Goal: Use online tool/utility: Use online tool/utility

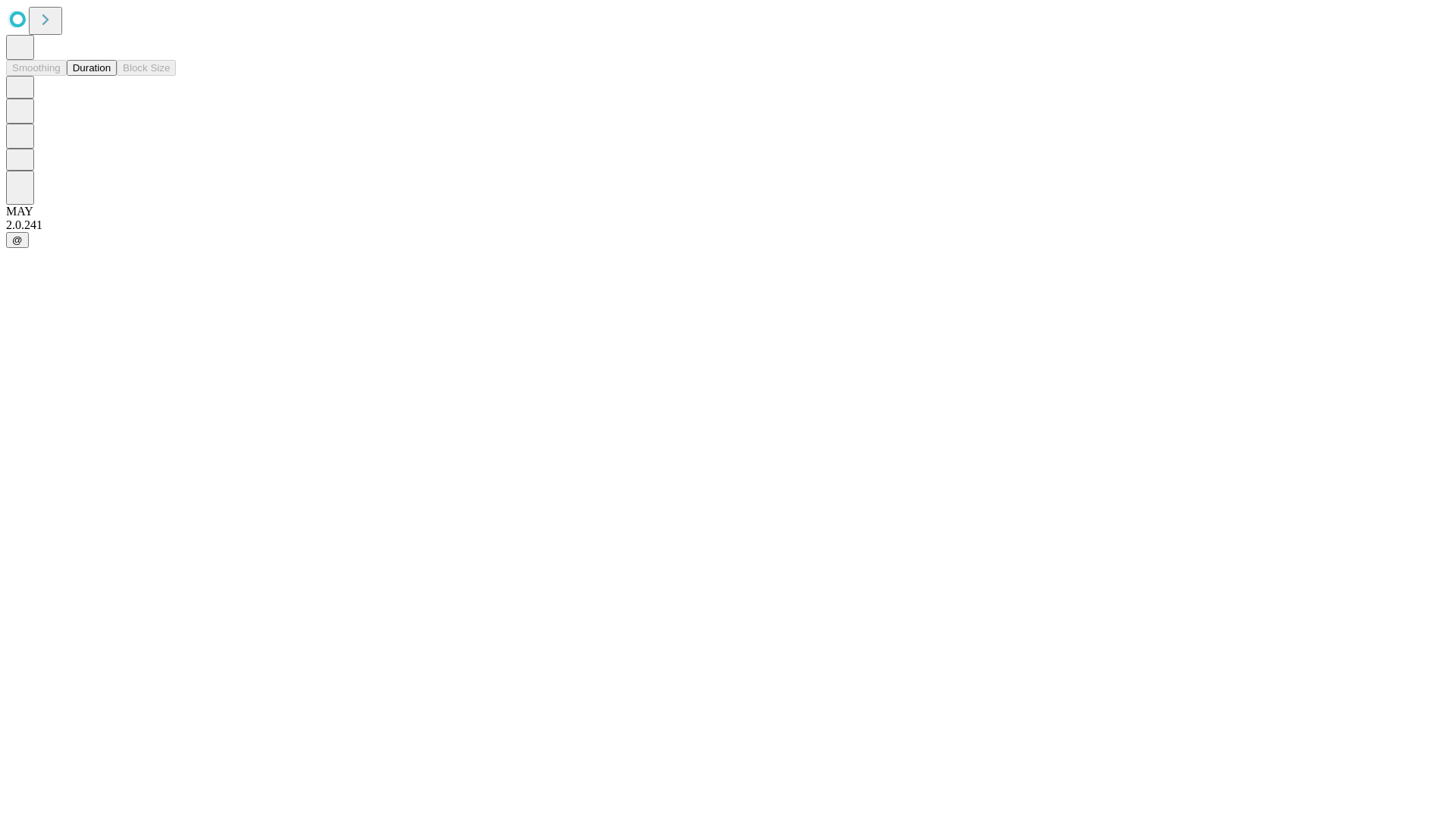
click at [111, 76] on button "Duration" at bounding box center [92, 68] width 50 height 16
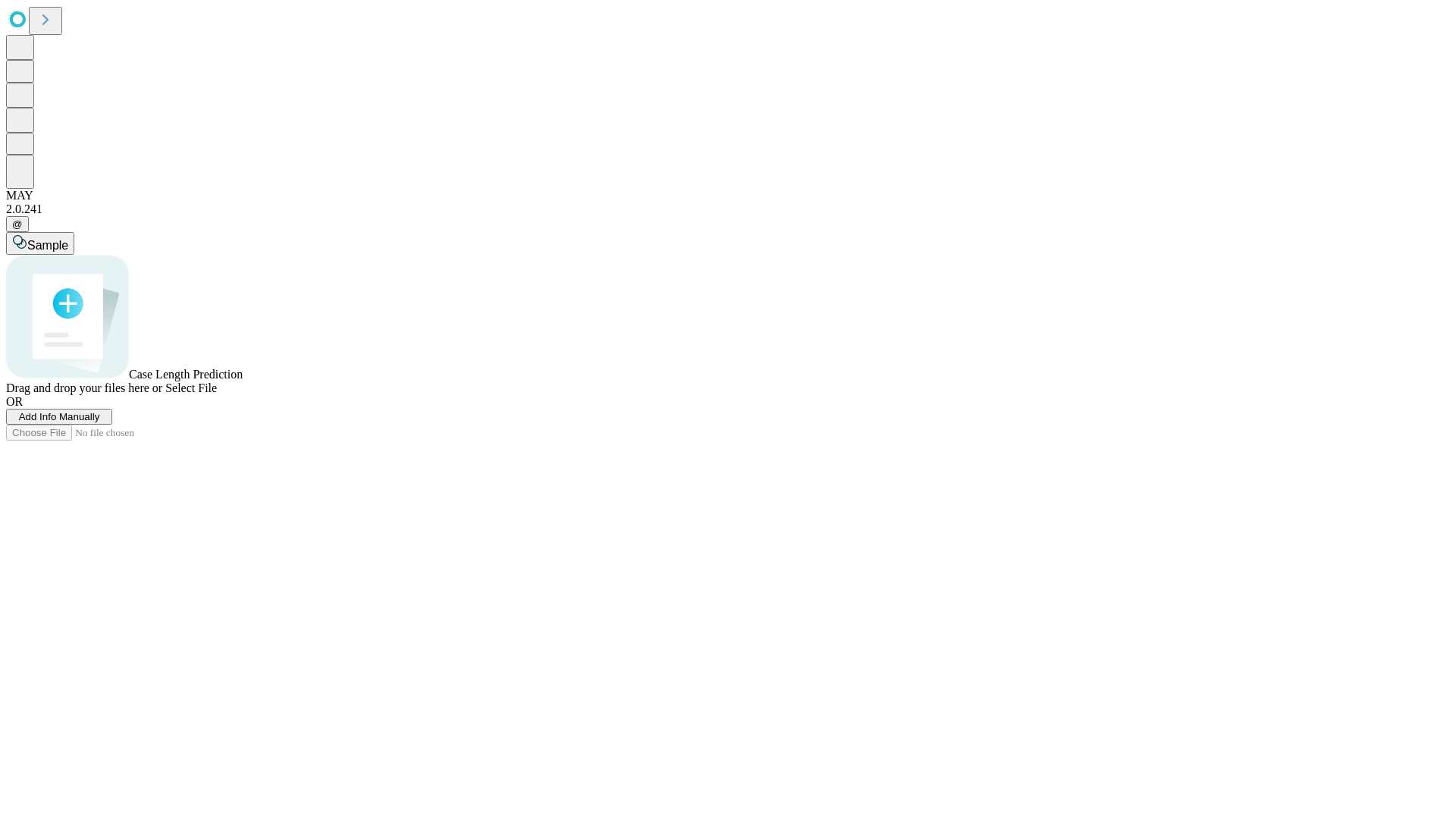
click at [217, 394] on span "Select File" at bounding box center [191, 388] width 52 height 13
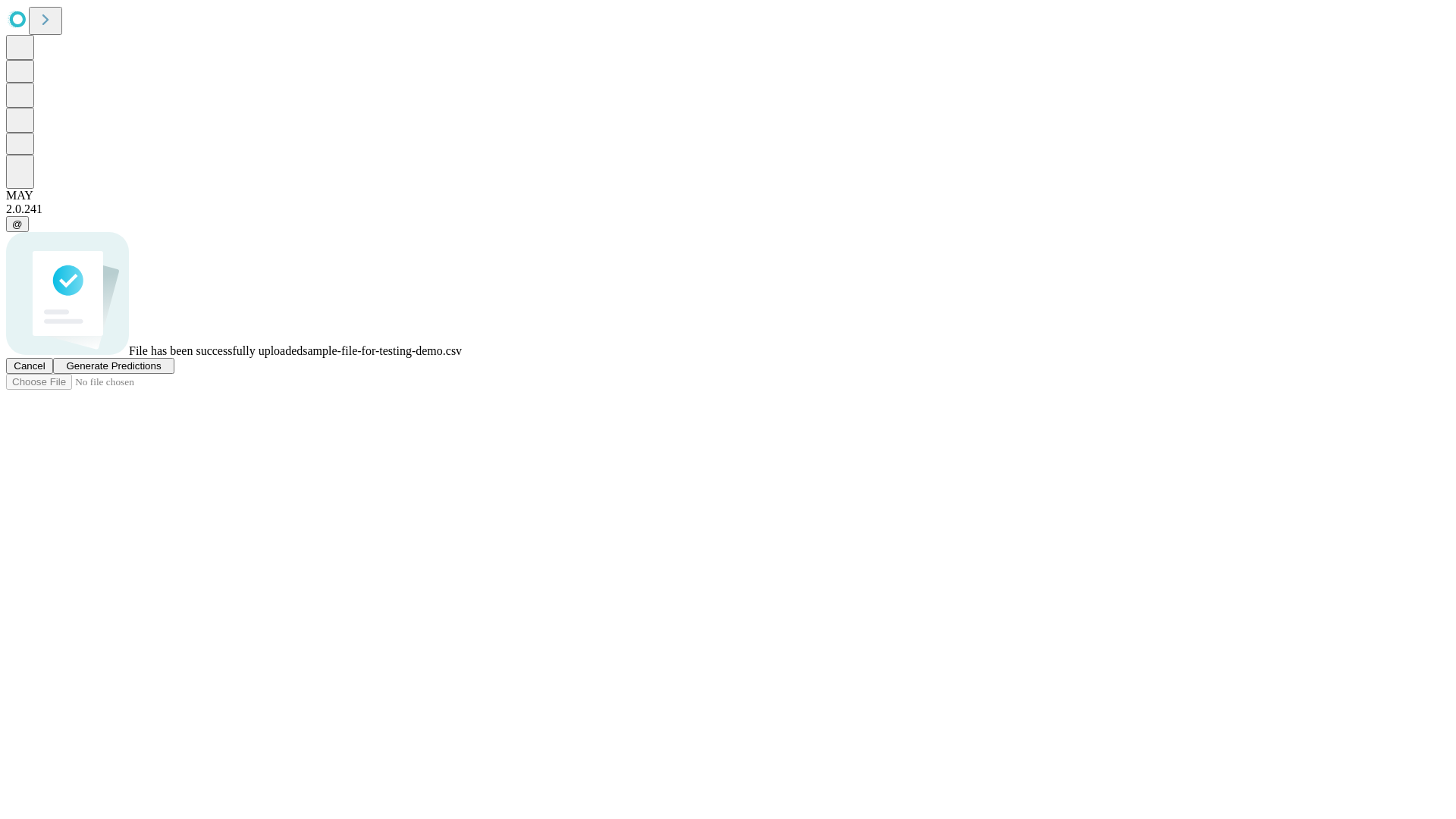
click at [160, 371] on span "Generate Predictions" at bounding box center [113, 366] width 95 height 11
